Goal: Task Accomplishment & Management: Use online tool/utility

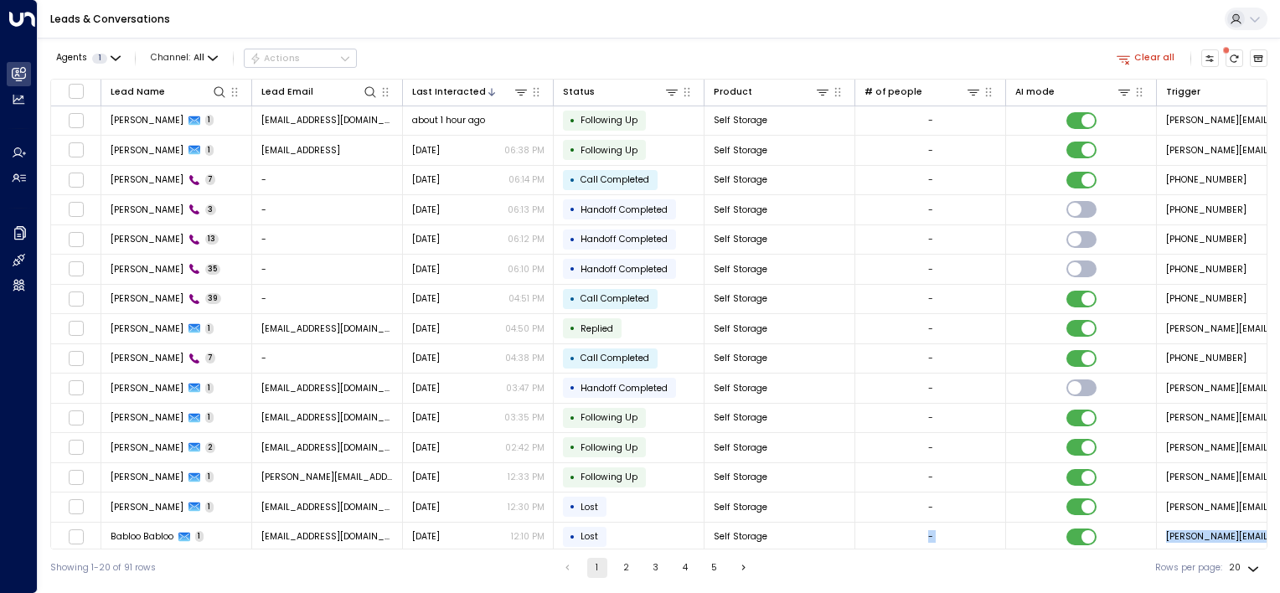
scroll to position [152, 0]
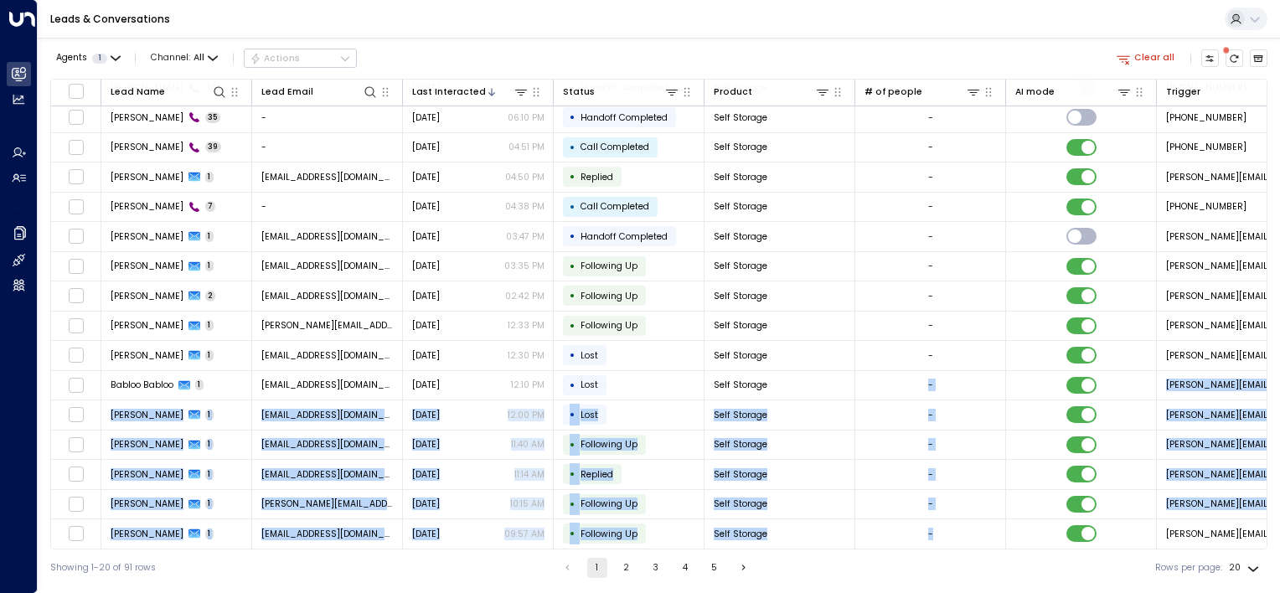
drag, startPoint x: 898, startPoint y: 549, endPoint x: 982, endPoint y: 545, distance: 84.7
click at [982, 545] on div "Lead Name Lead Email Last Interacted Status Product # of people AI mode Trigger…" at bounding box center [658, 314] width 1217 height 471
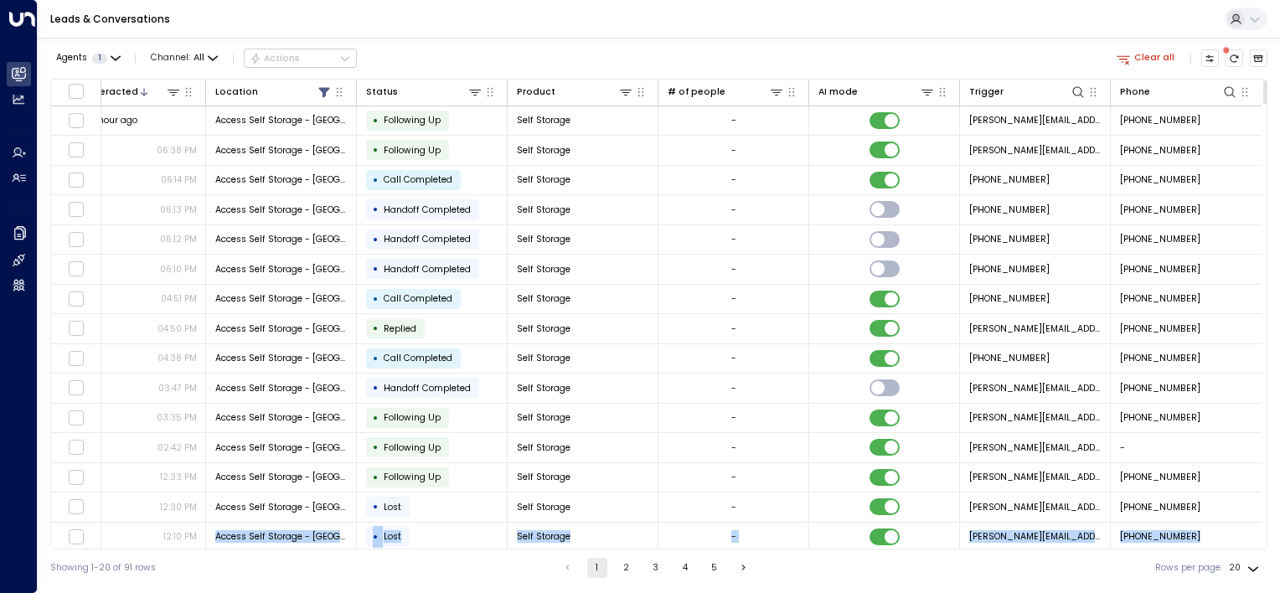
scroll to position [0, 0]
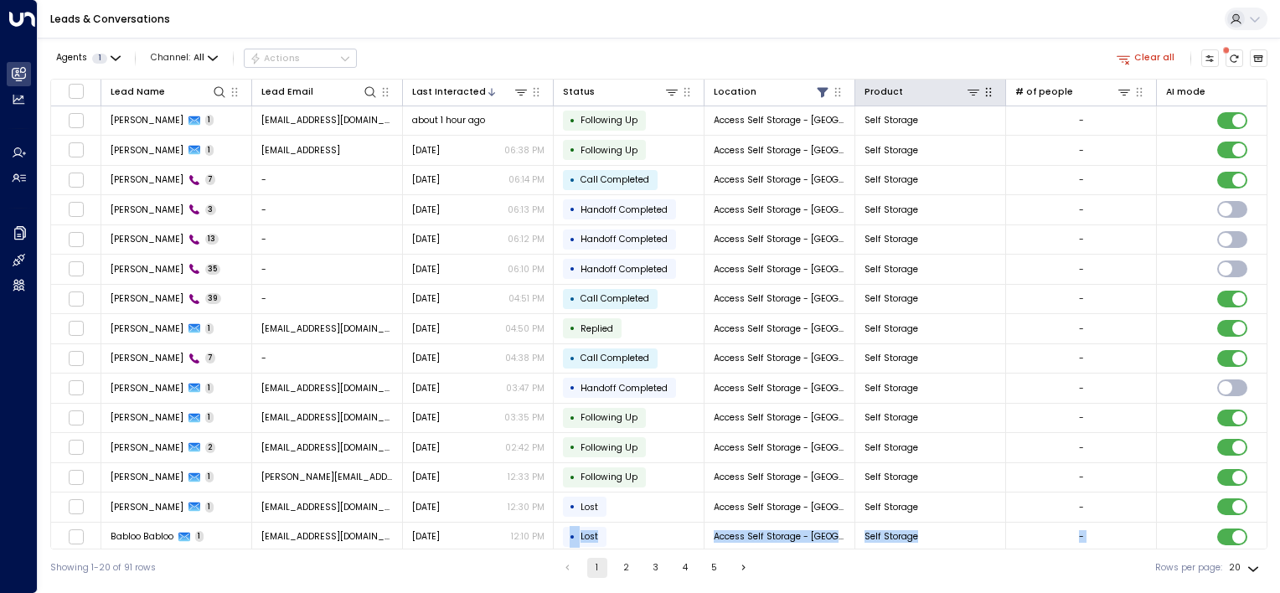
click at [985, 95] on icon "button" at bounding box center [988, 91] width 13 height 13
click at [1209, 60] on icon "Customize" at bounding box center [1210, 58] width 8 height 7
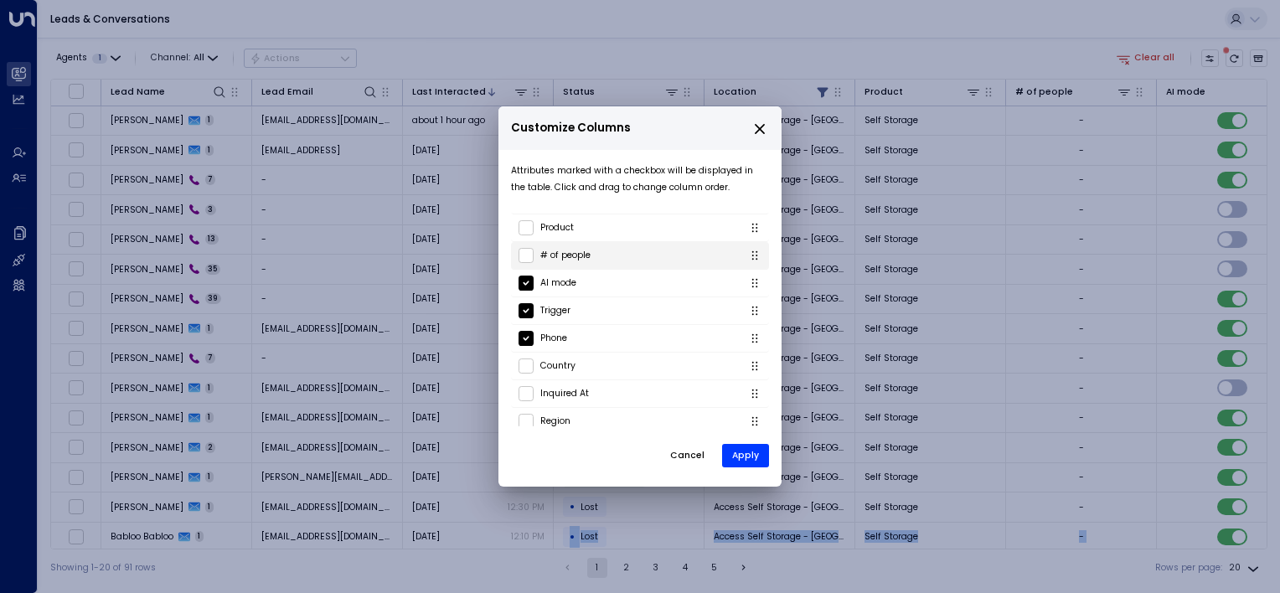
scroll to position [198, 0]
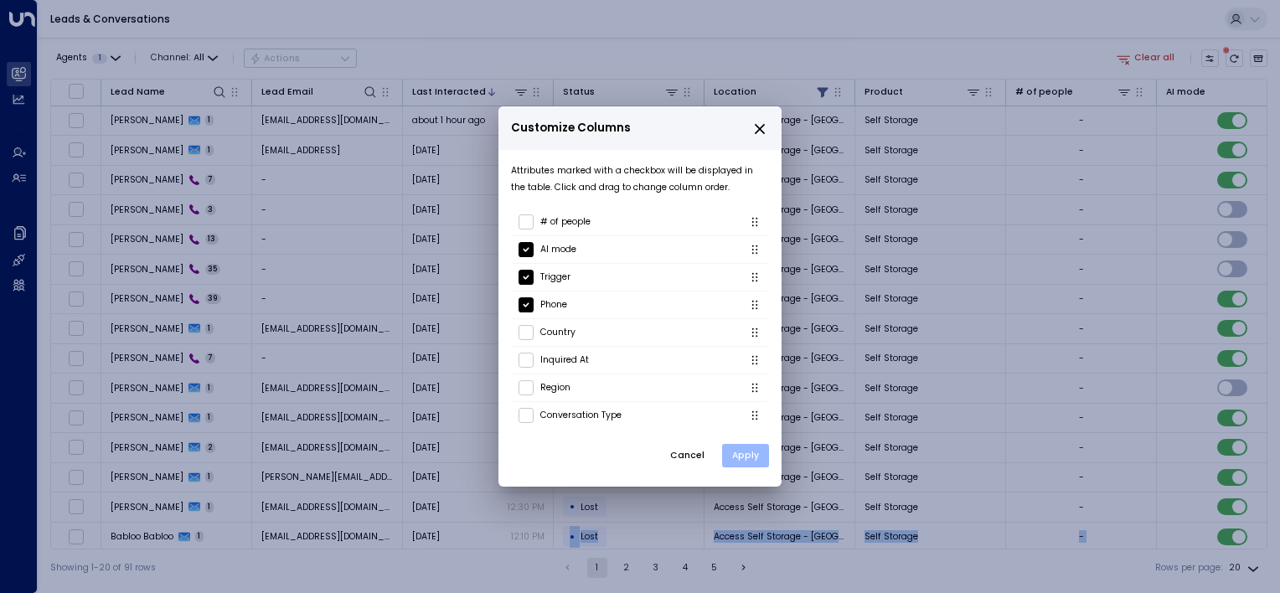
click at [737, 452] on button "Apply" at bounding box center [745, 455] width 47 height 23
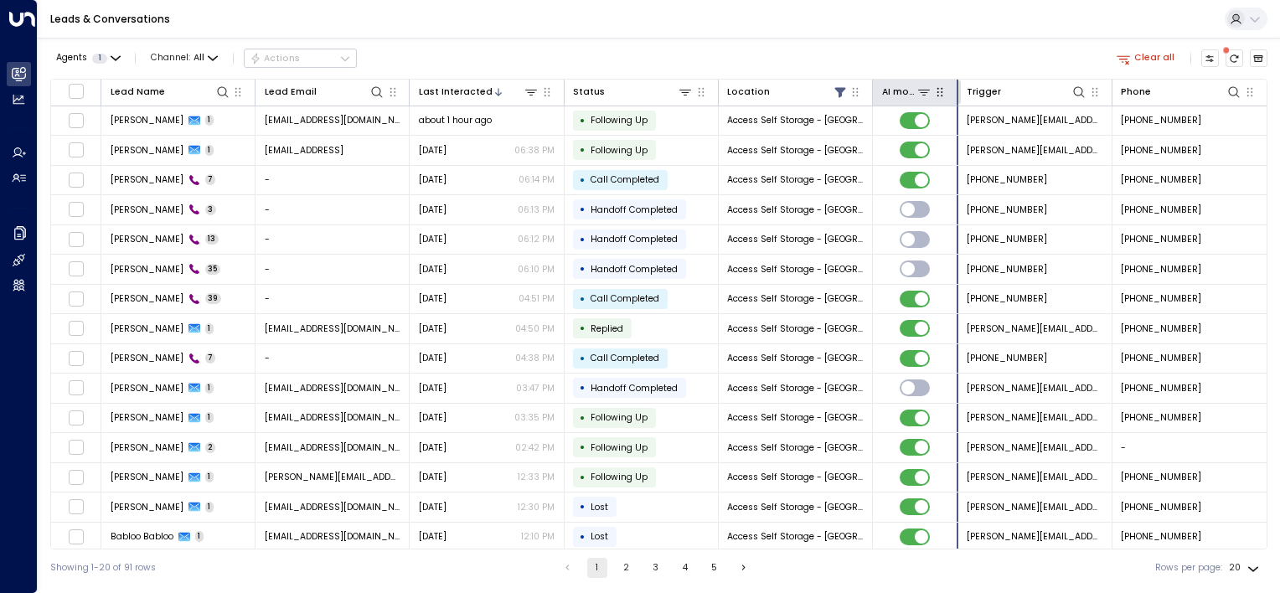
drag, startPoint x: 1001, startPoint y: 90, endPoint x: 927, endPoint y: 97, distance: 74.0
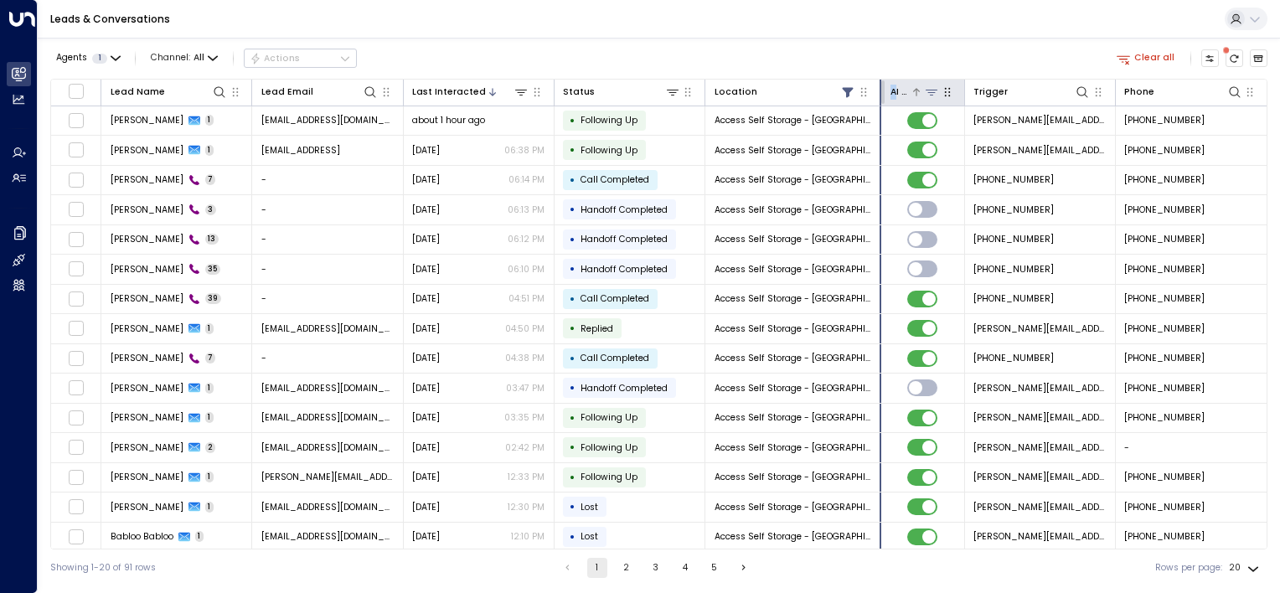
drag, startPoint x: 869, startPoint y: 94, endPoint x: 894, endPoint y: 91, distance: 25.3
click at [894, 91] on tr "Lead Name Lead Email Last Interacted Status Location AI mode Trigger Phone" at bounding box center [658, 93] width 1215 height 27
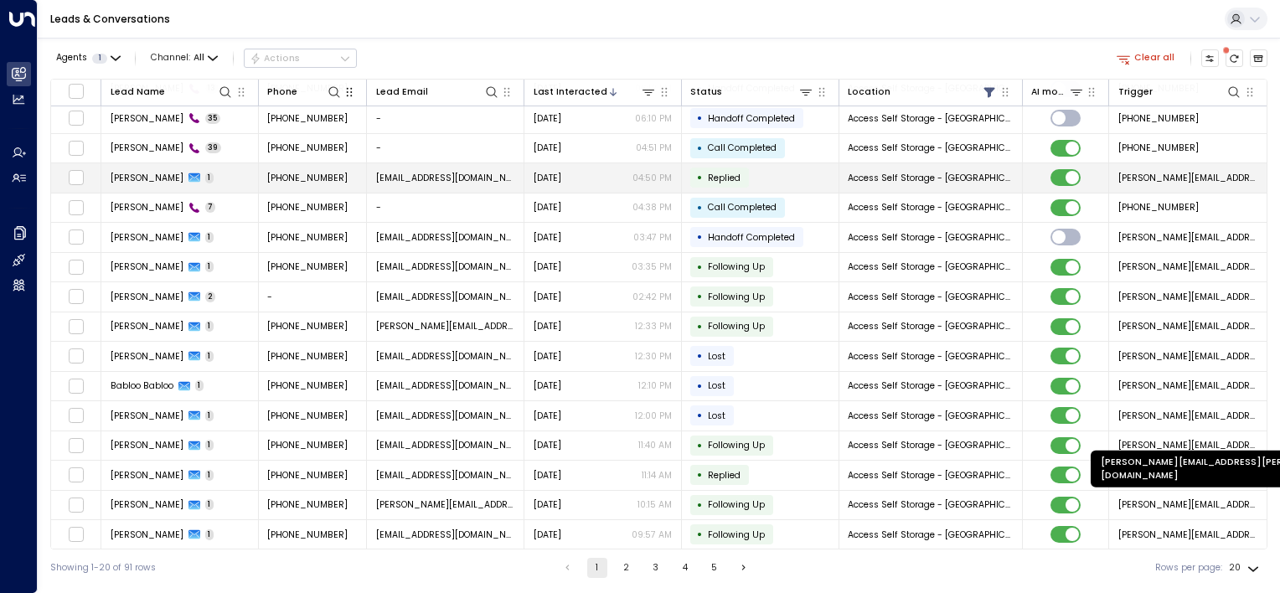
scroll to position [0, 0]
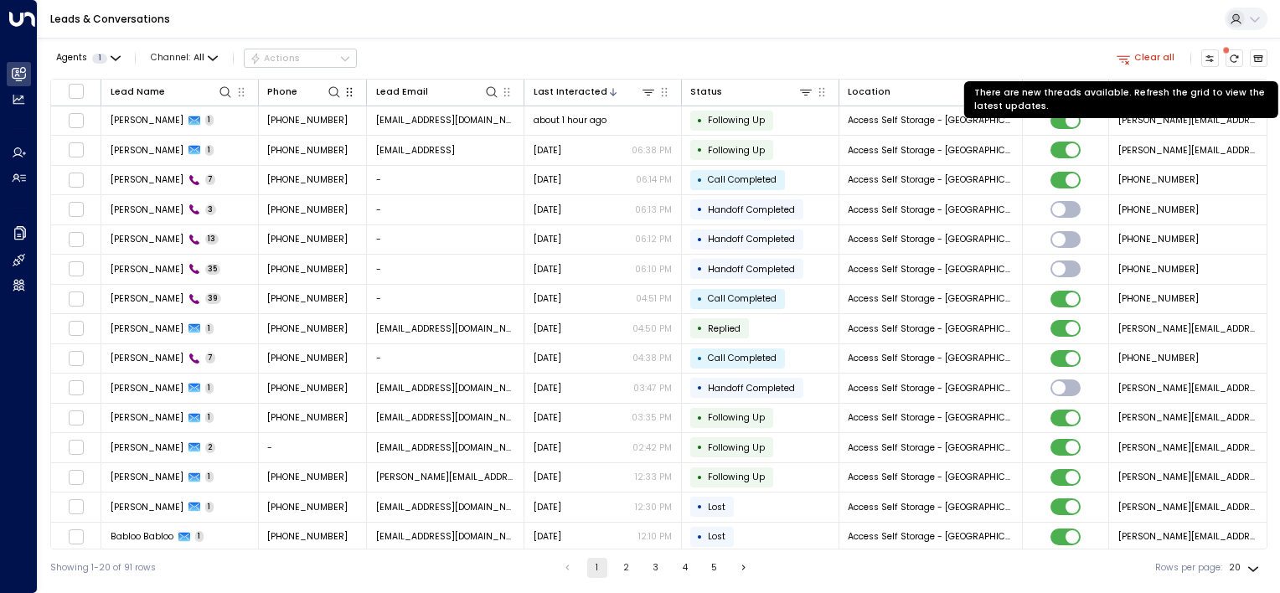
click at [1229, 53] on span at bounding box center [1226, 50] width 7 height 7
click at [1231, 55] on icon "There are new threads available. Refresh the grid to view the latest updates." at bounding box center [1234, 58] width 8 height 8
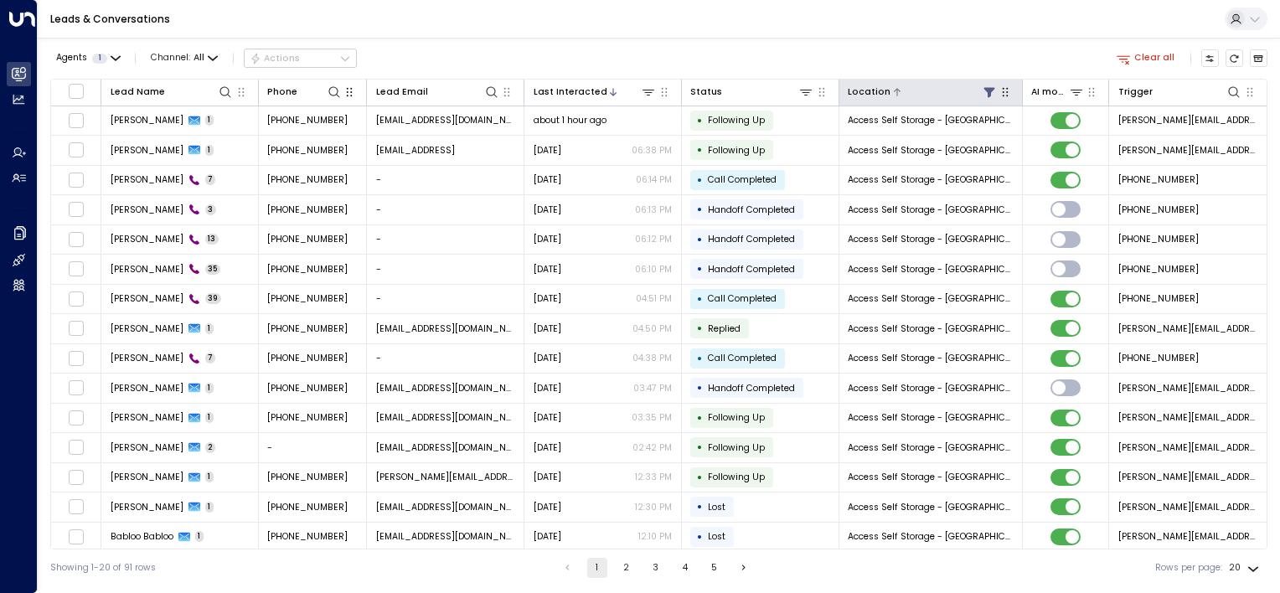
click at [990, 88] on icon at bounding box center [989, 92] width 11 height 10
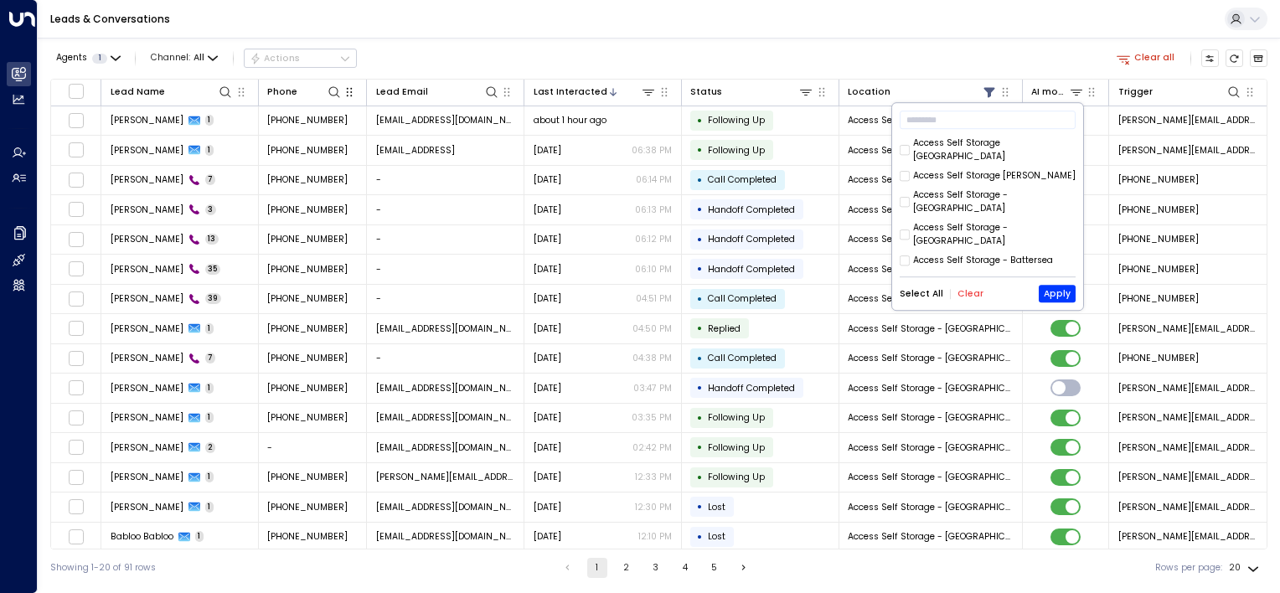
click at [970, 292] on button "Clear" at bounding box center [970, 294] width 26 height 10
click at [926, 296] on button "Select All" at bounding box center [922, 294] width 44 height 10
click at [1049, 290] on button "Apply" at bounding box center [1057, 295] width 37 height 18
